Goal: Entertainment & Leisure: Consume media (video, audio)

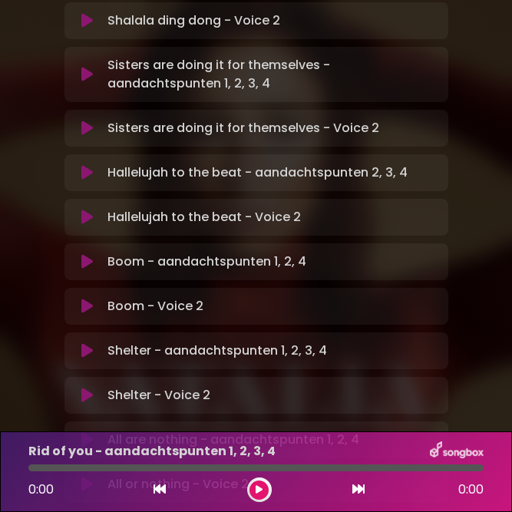
scroll to position [580, 0]
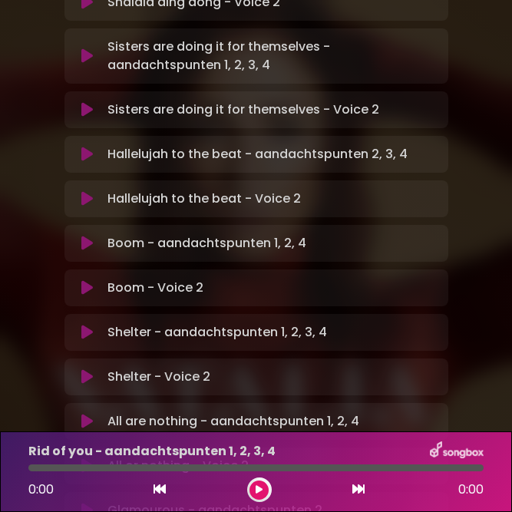
click at [86, 325] on icon at bounding box center [87, 332] width 12 height 15
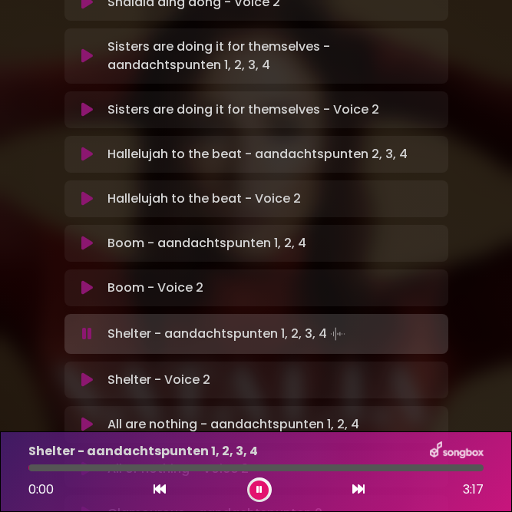
click at [259, 487] on icon at bounding box center [259, 489] width 6 height 9
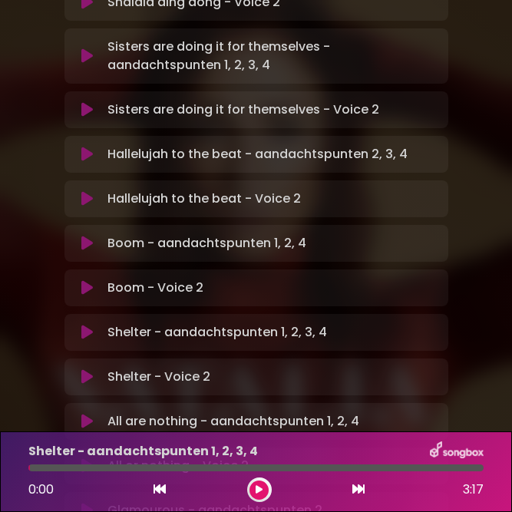
click at [259, 487] on icon at bounding box center [258, 489] width 7 height 9
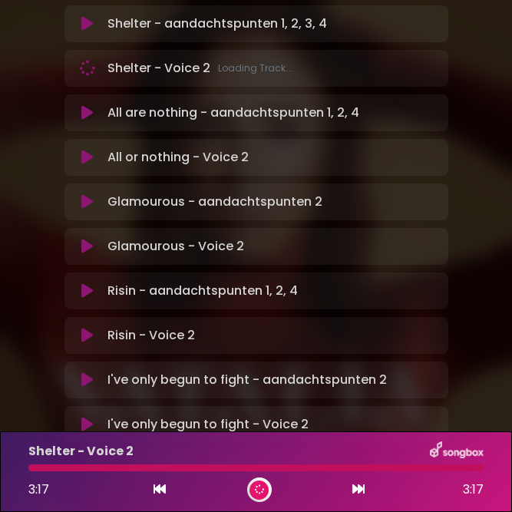
scroll to position [887, 0]
